Goal: Transaction & Acquisition: Purchase product/service

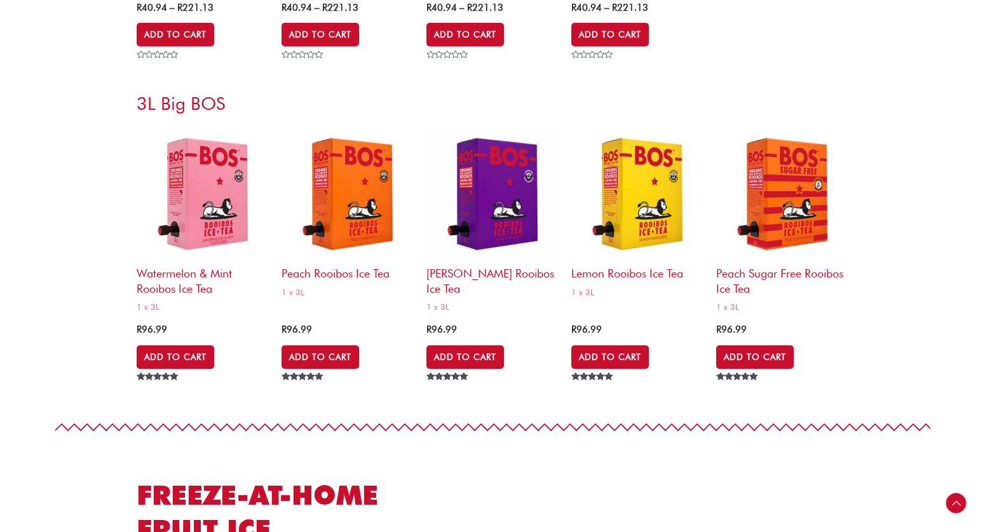
scroll to position [4874, 0]
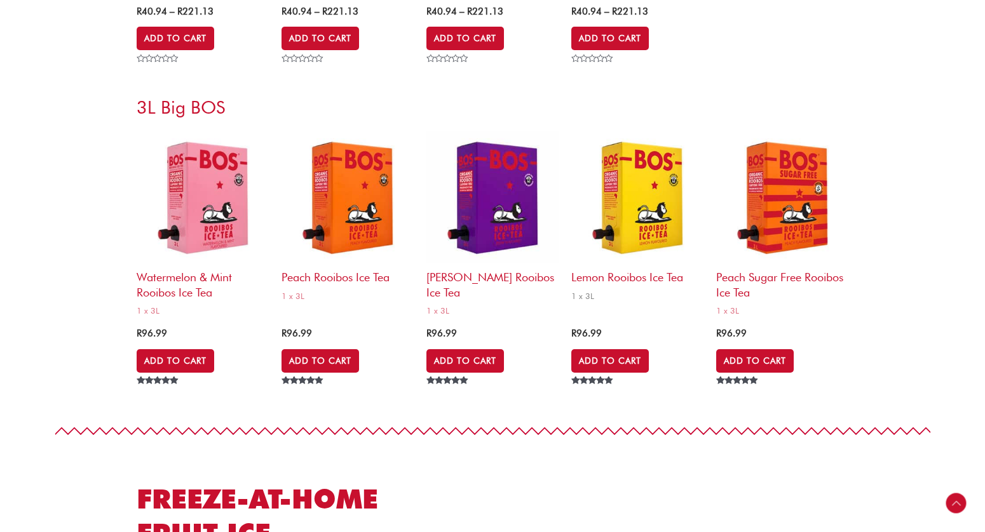
click at [644, 278] on h2 "Lemon Rooibos Ice Tea" at bounding box center [637, 274] width 132 height 21
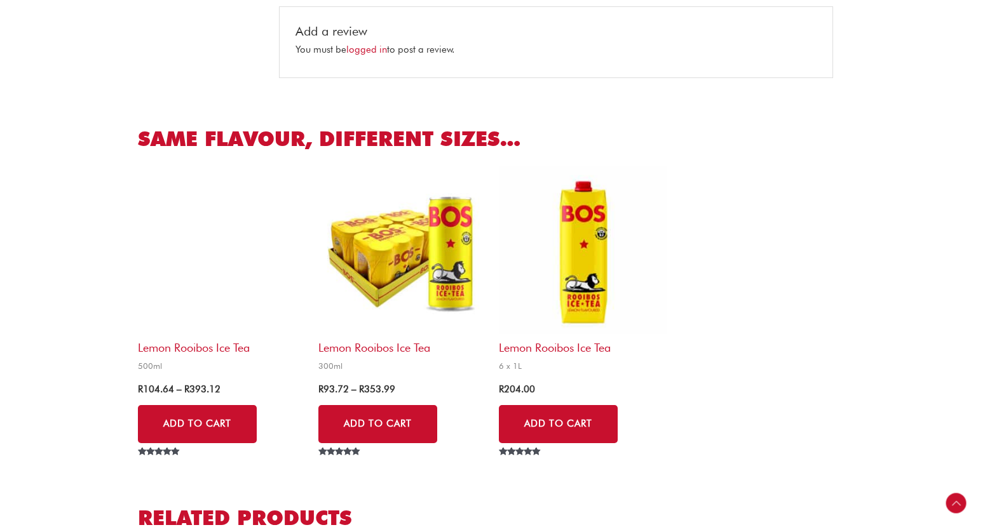
scroll to position [1094, 0]
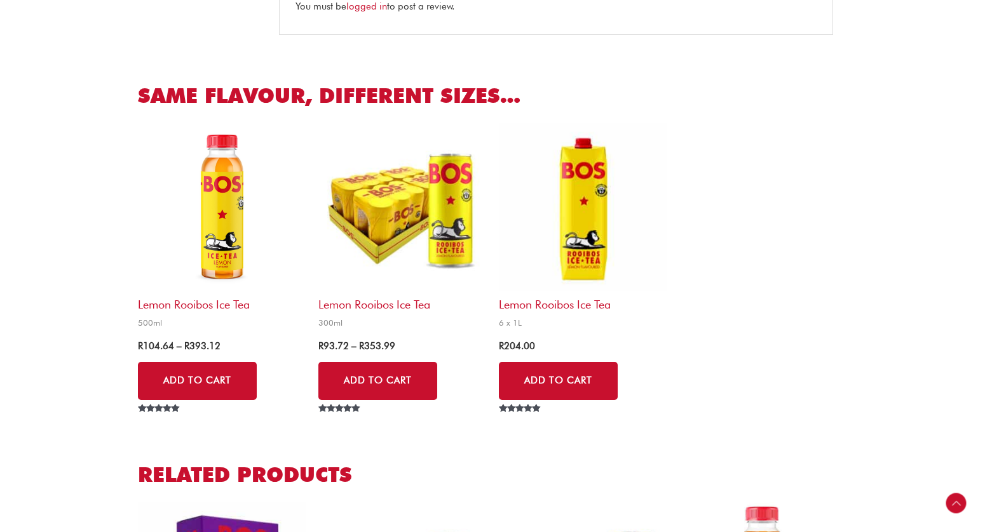
click at [593, 241] on img at bounding box center [583, 207] width 168 height 168
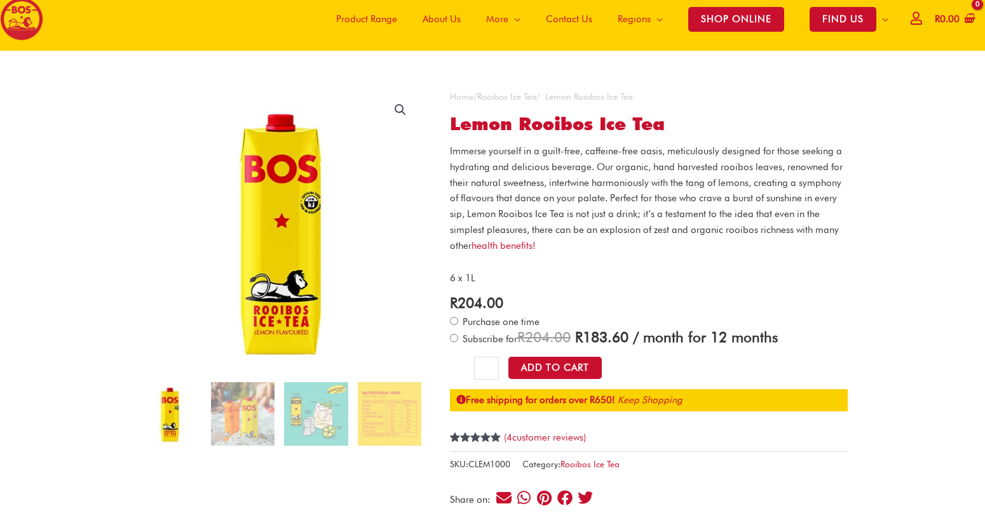
scroll to position [59, 0]
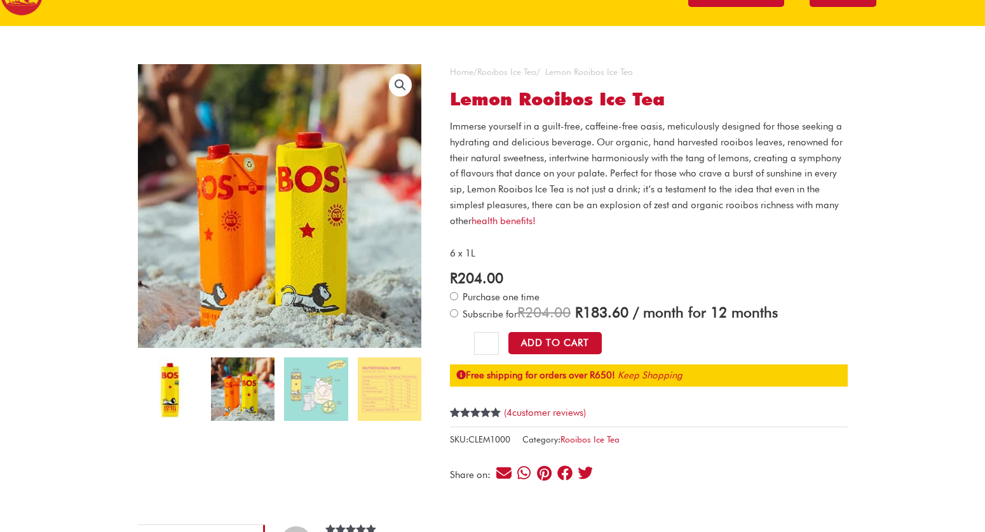
click at [179, 395] on img at bounding box center [170, 390] width 64 height 64
